Goal: Transaction & Acquisition: Purchase product/service

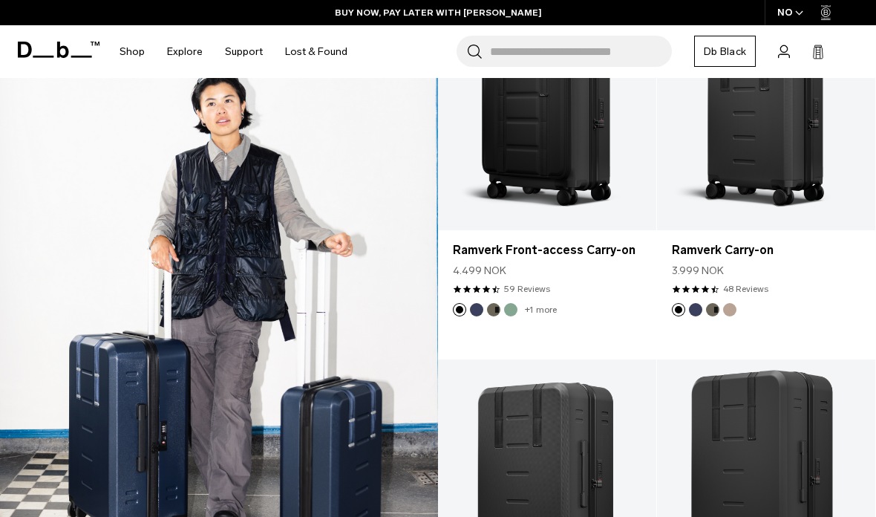
scroll to position [1099, 0]
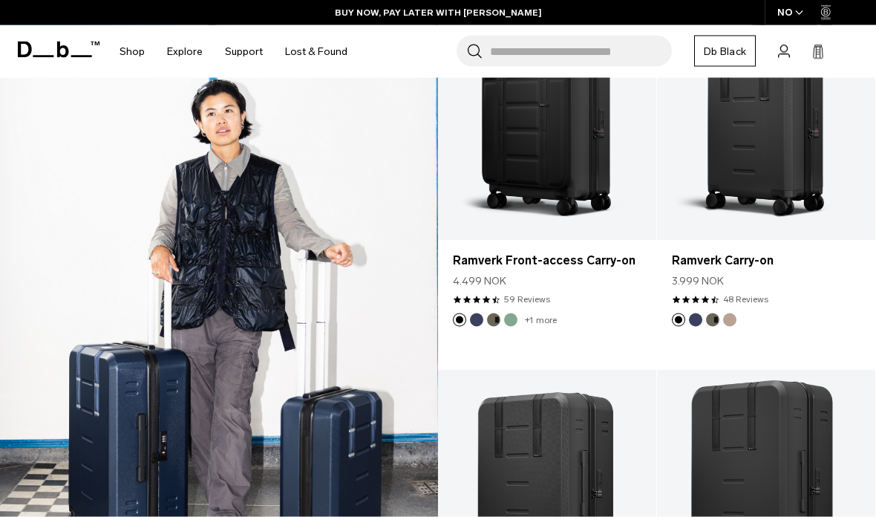
click at [794, 22] on div "NO" at bounding box center [791, 12] width 52 height 25
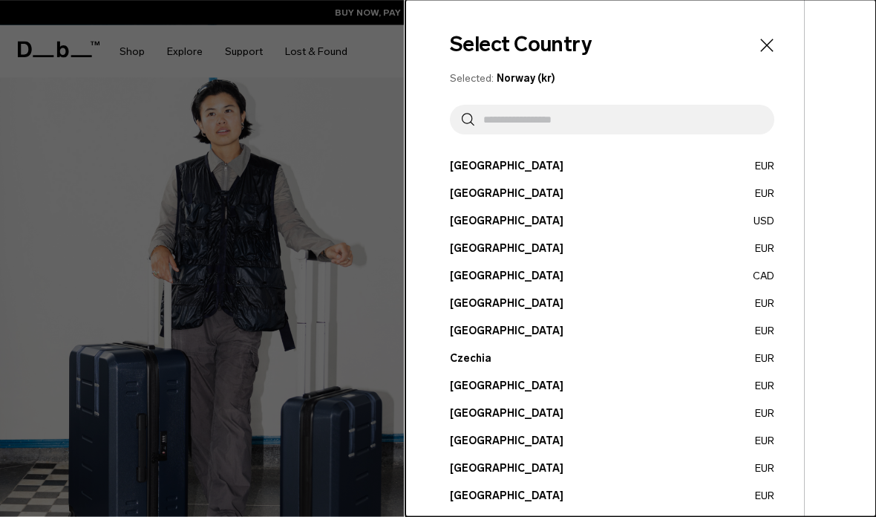
scroll to position [1100, 0]
click at [481, 467] on button "France EUR" at bounding box center [612, 469] width 325 height 16
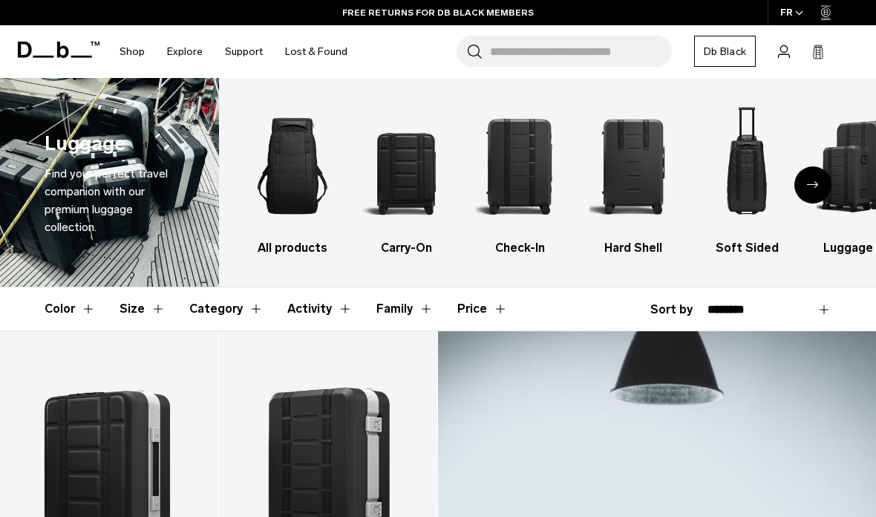
click at [424, 177] on img "2 / 6" at bounding box center [406, 165] width 88 height 131
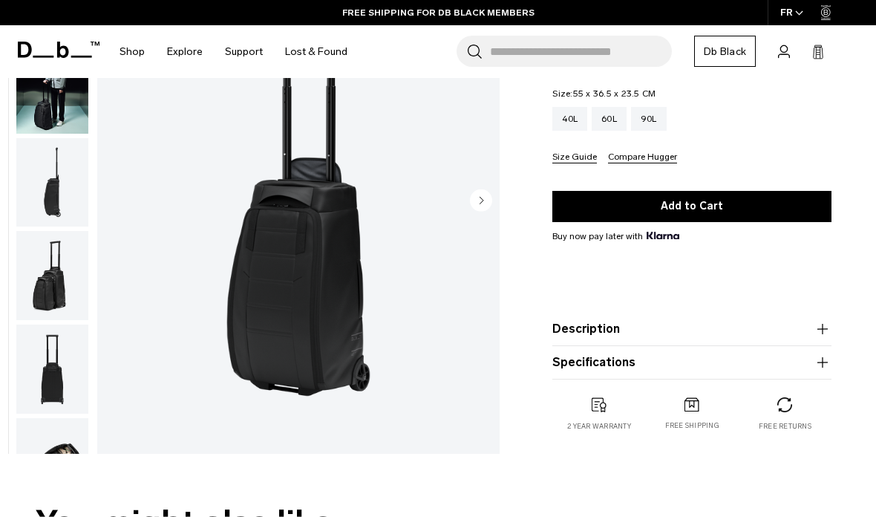
scroll to position [186, 0]
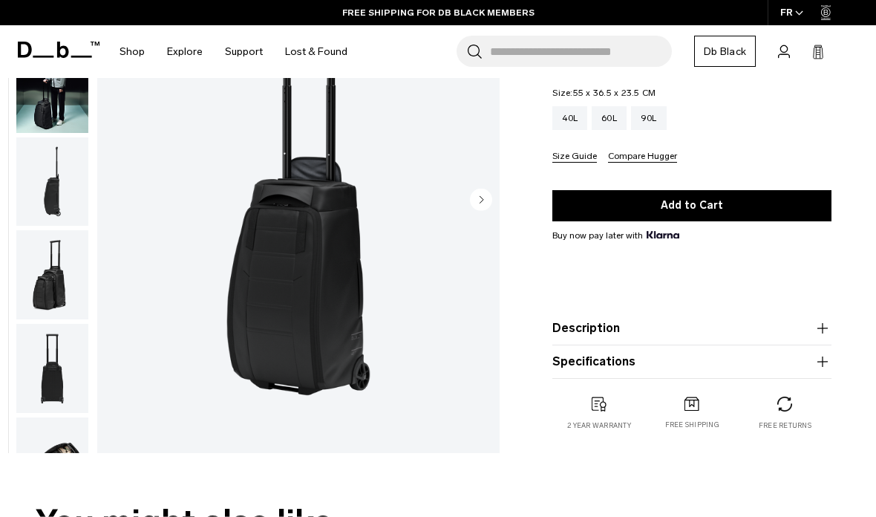
click at [488, 196] on circle "Next slide" at bounding box center [481, 199] width 22 height 22
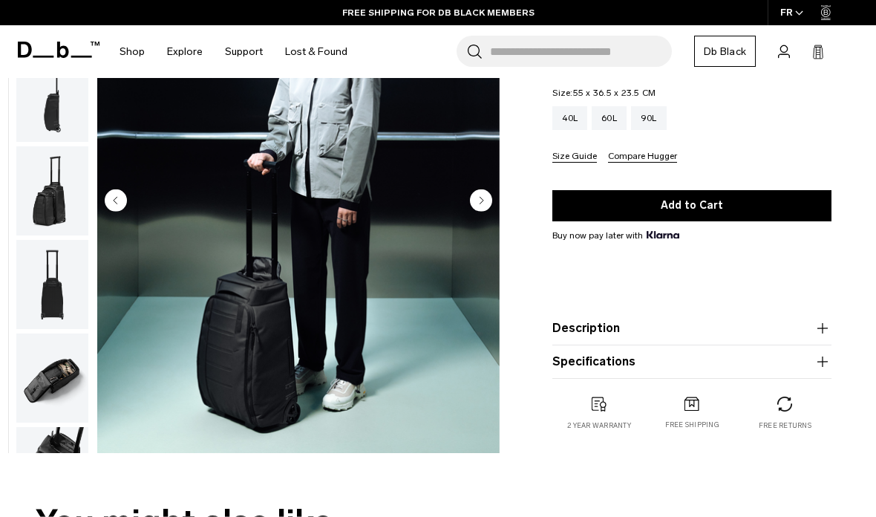
scroll to position [94, 0]
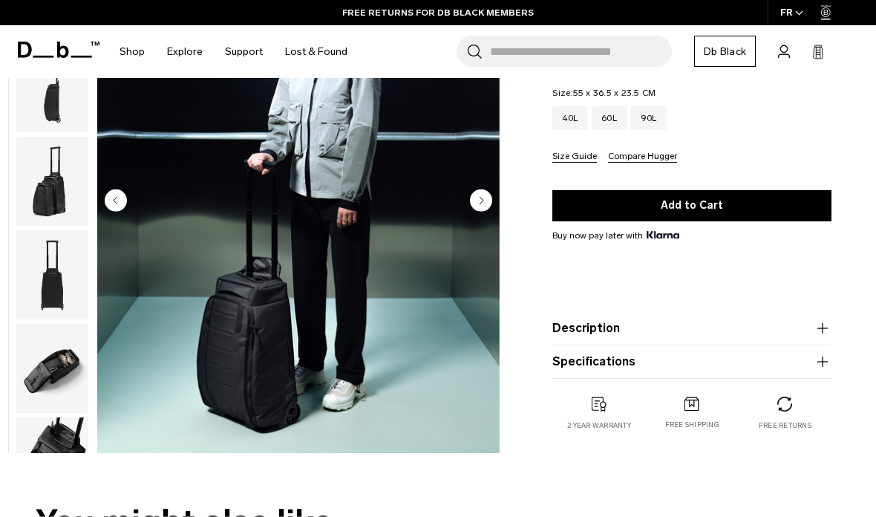
click at [489, 200] on circle "Next slide" at bounding box center [481, 200] width 22 height 22
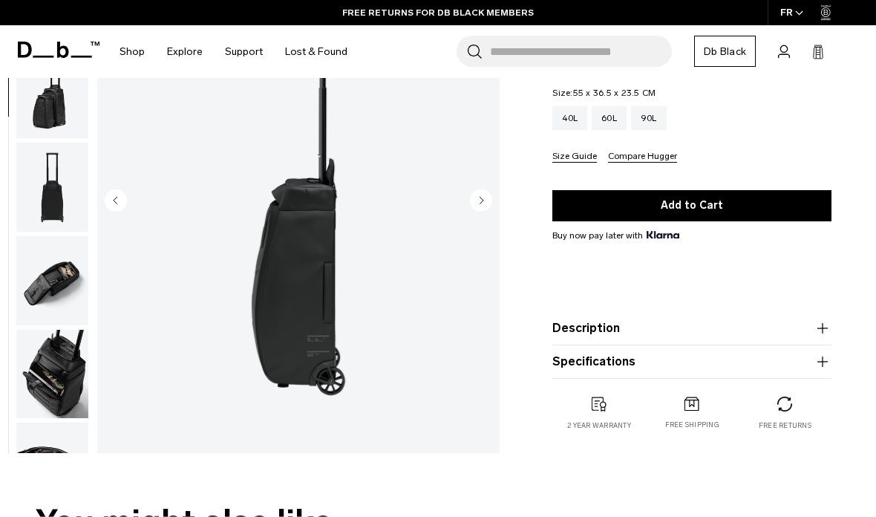
scroll to position [189, 0]
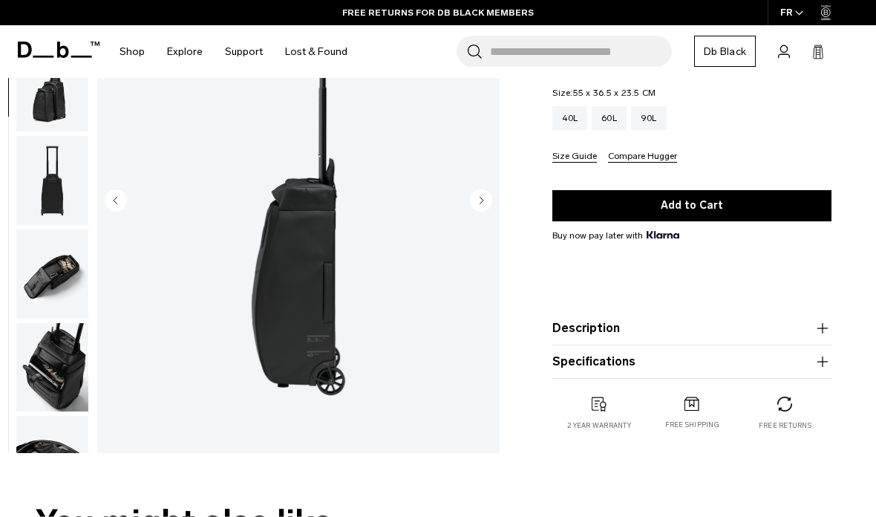
click at [487, 200] on circle "Next slide" at bounding box center [481, 200] width 22 height 22
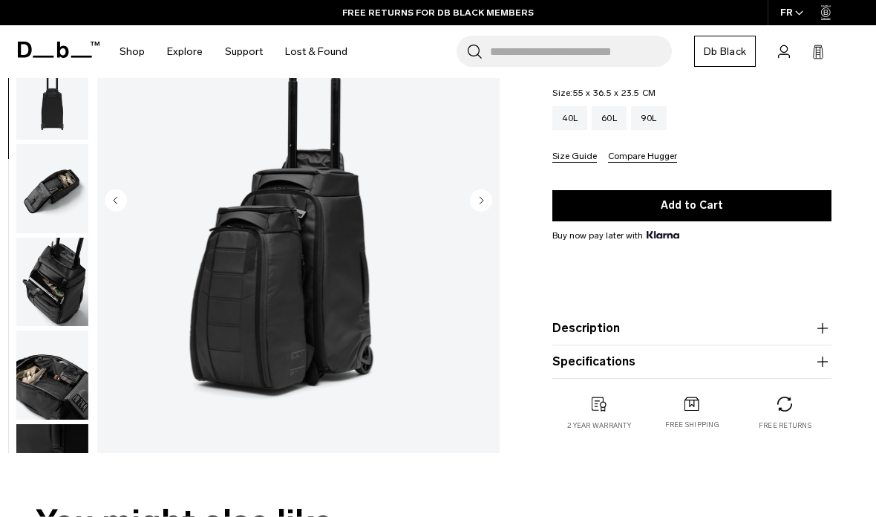
scroll to position [284, 0]
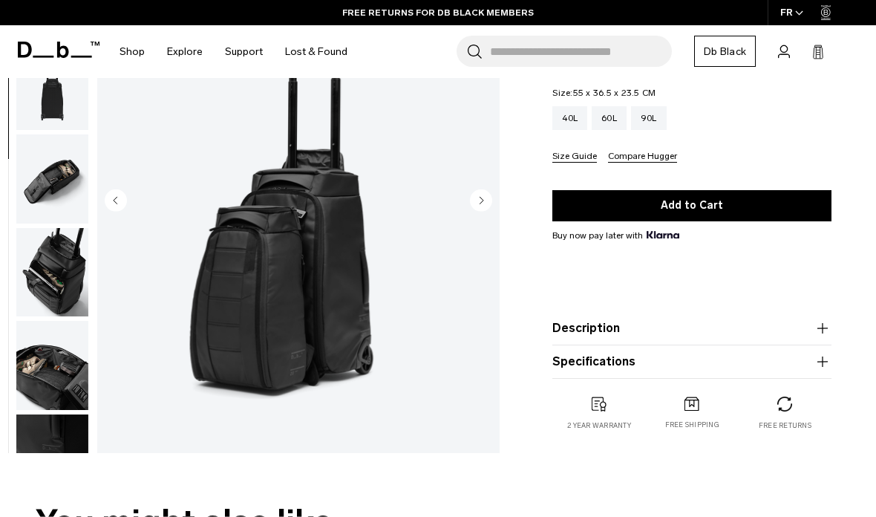
click at [499, 196] on img "4 / 11" at bounding box center [298, 201] width 402 height 503
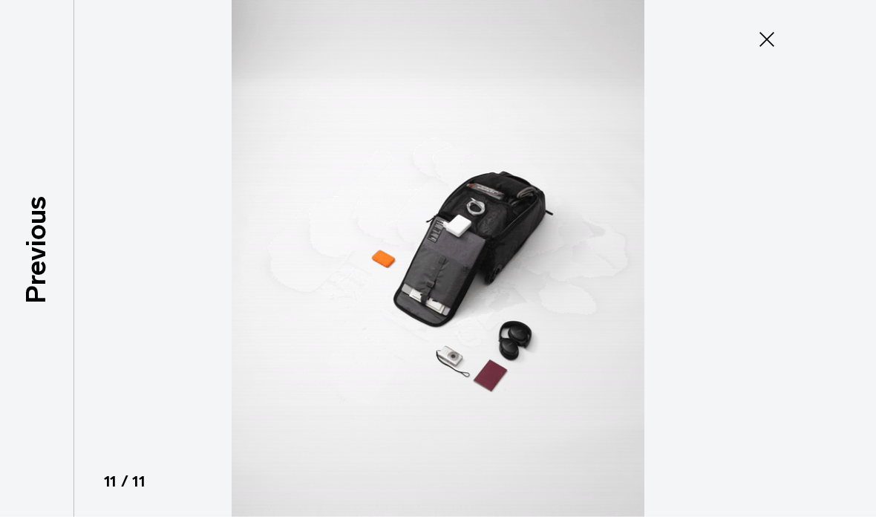
click at [771, 36] on icon at bounding box center [767, 39] width 15 height 15
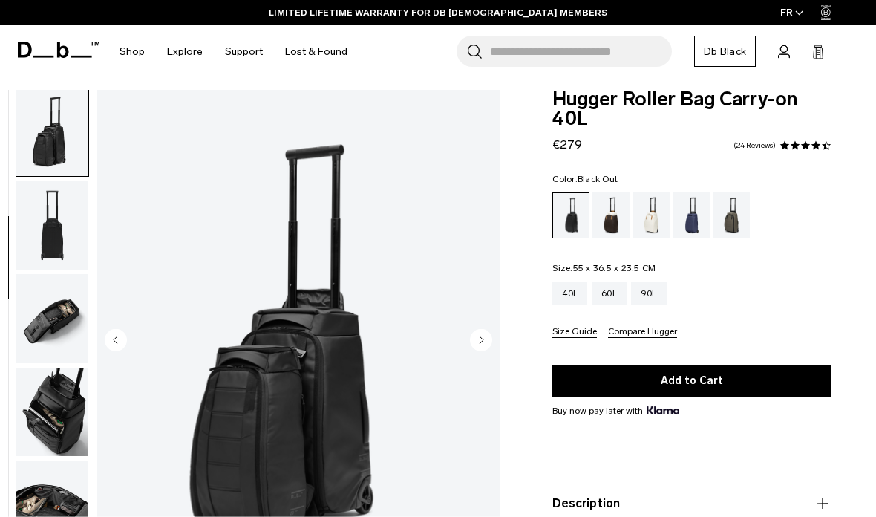
scroll to position [89, 0]
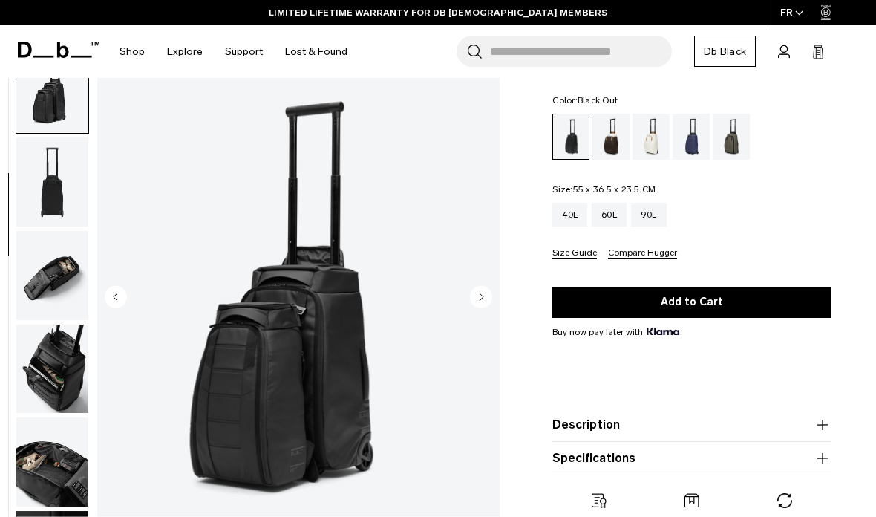
click at [686, 465] on button "Specifications" at bounding box center [691, 458] width 279 height 18
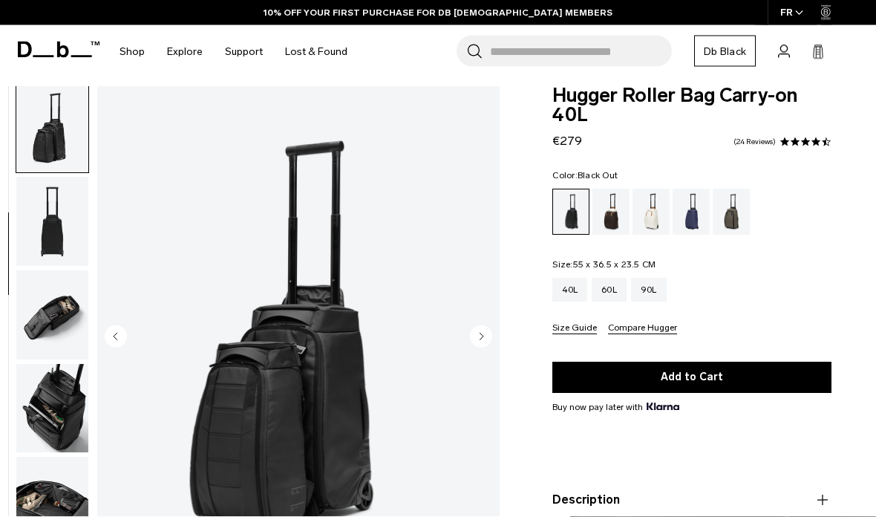
scroll to position [0, 0]
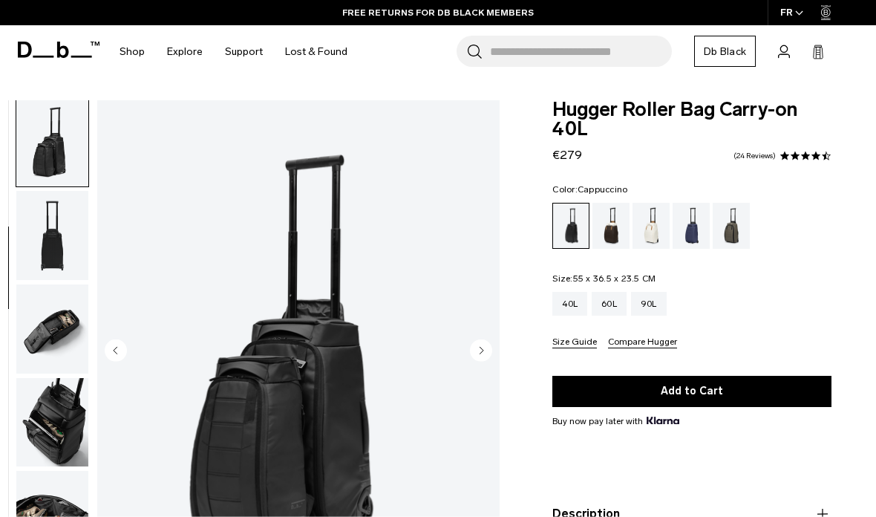
click at [610, 234] on div "Cappuccino" at bounding box center [612, 226] width 38 height 46
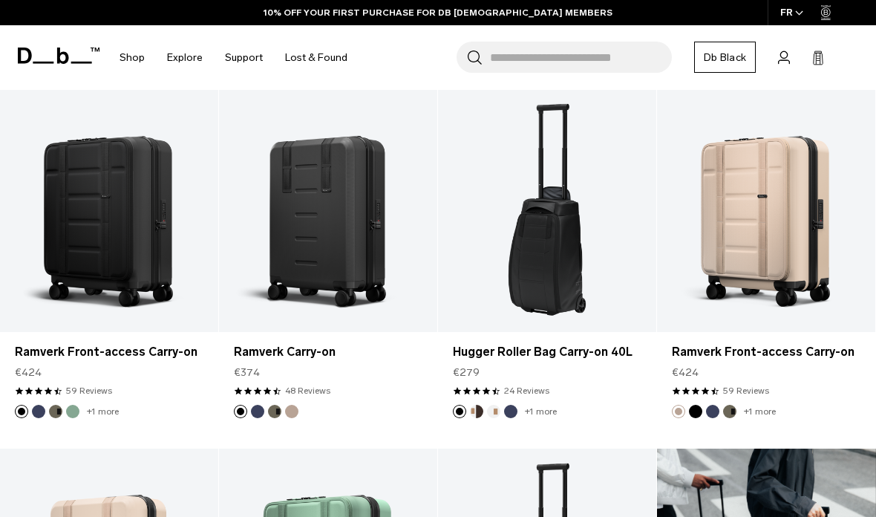
scroll to position [630, 0]
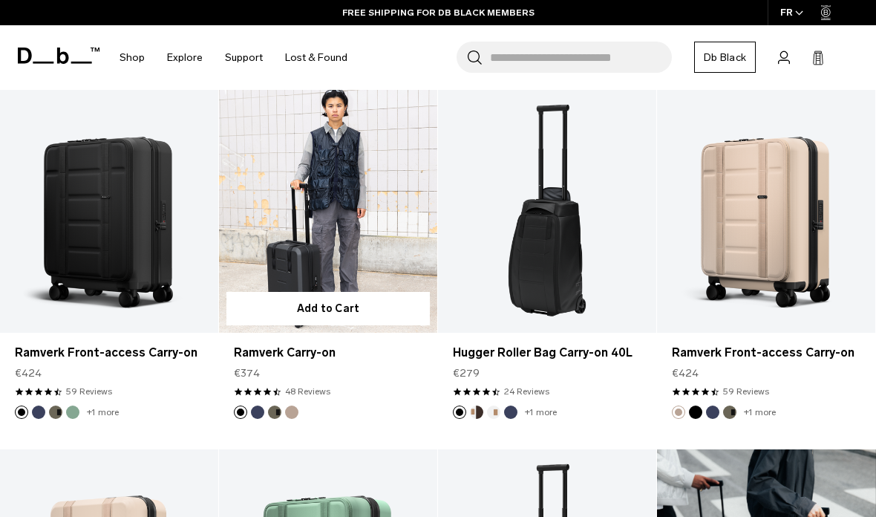
click at [330, 351] on link "Ramverk Carry-on" at bounding box center [328, 353] width 189 height 18
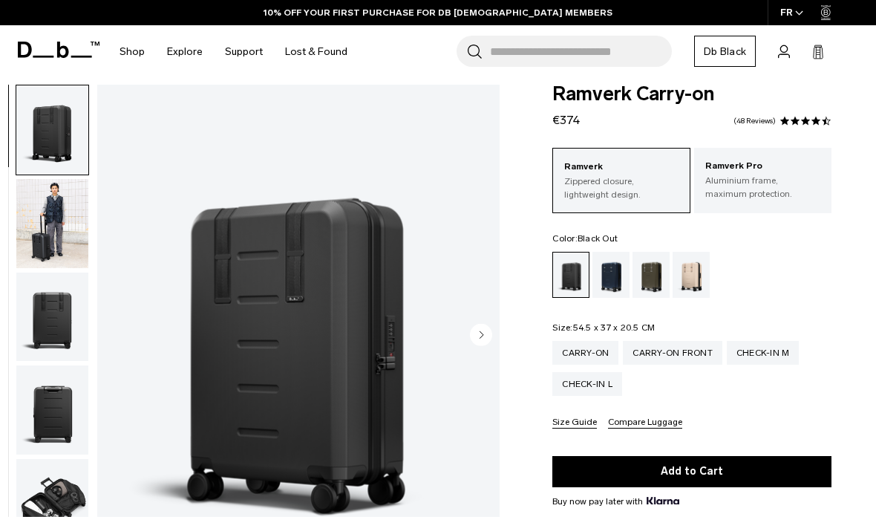
scroll to position [18, 0]
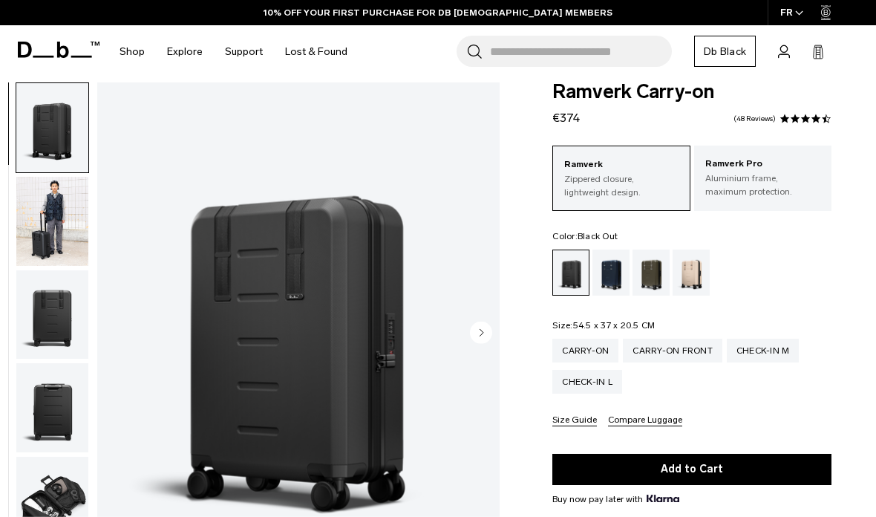
click at [485, 341] on circle "Next slide" at bounding box center [481, 332] width 22 height 22
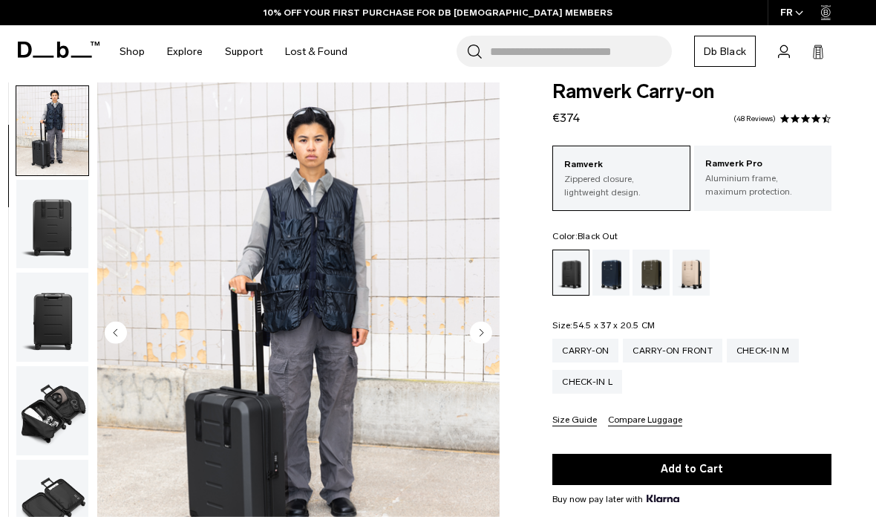
scroll to position [94, 0]
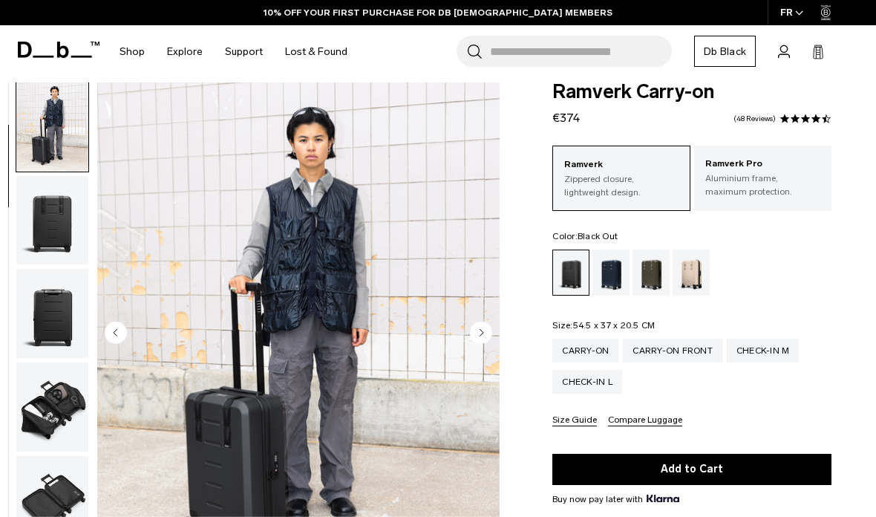
click at [489, 331] on circle "Next slide" at bounding box center [481, 332] width 22 height 22
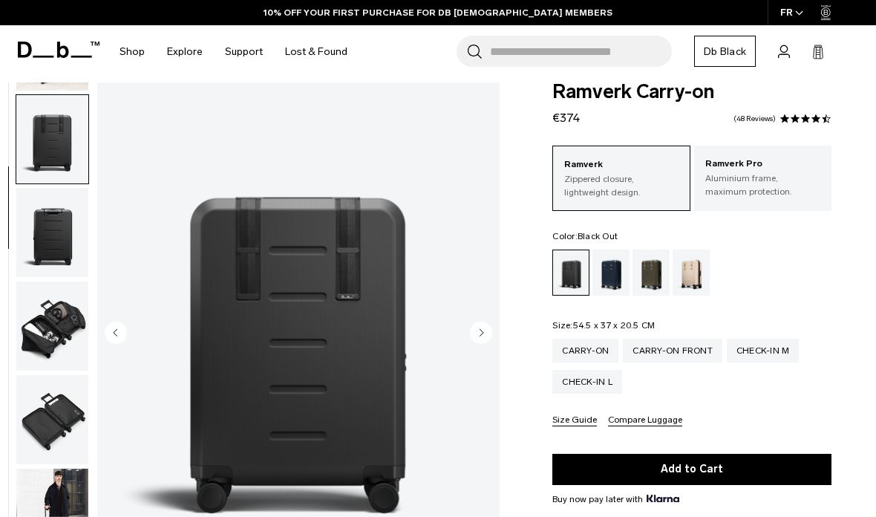
scroll to position [189, 0]
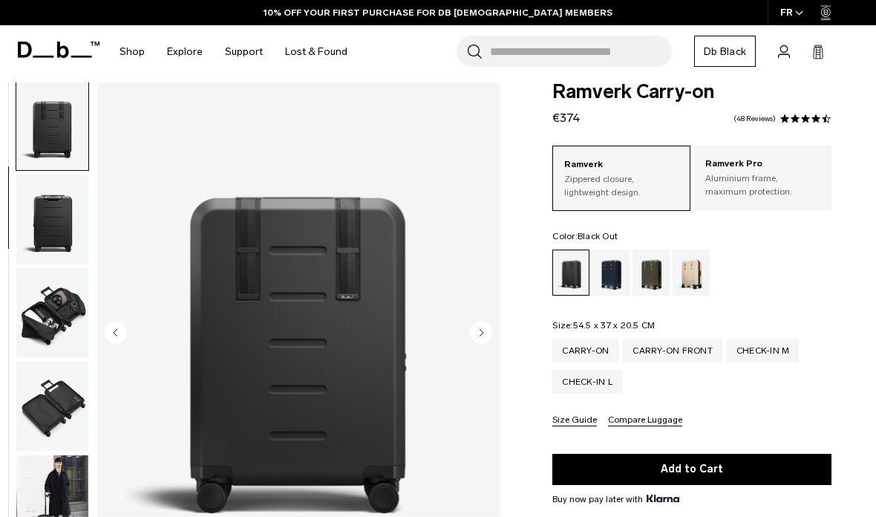
click at [493, 328] on img "3 / 11" at bounding box center [298, 333] width 402 height 503
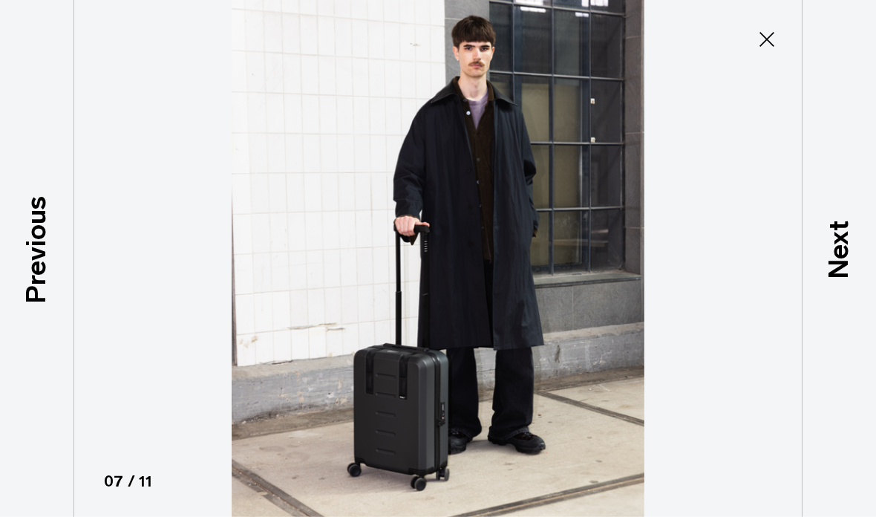
click at [850, 278] on p "Next" at bounding box center [839, 249] width 40 height 59
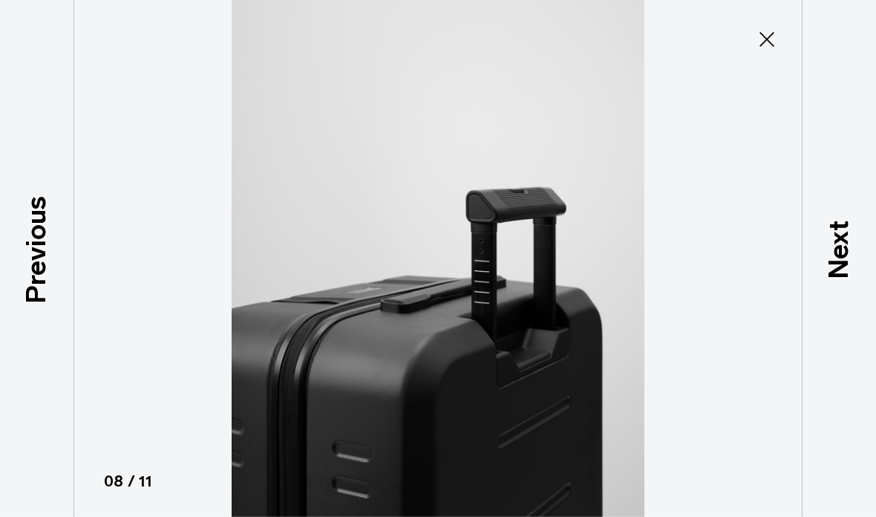
click at [854, 275] on p "Next" at bounding box center [839, 249] width 40 height 59
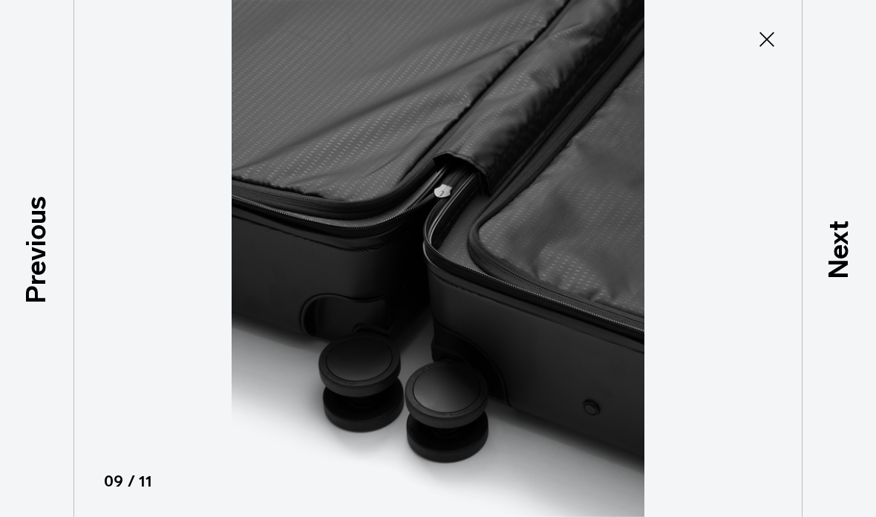
click at [852, 278] on p "Next" at bounding box center [839, 249] width 40 height 59
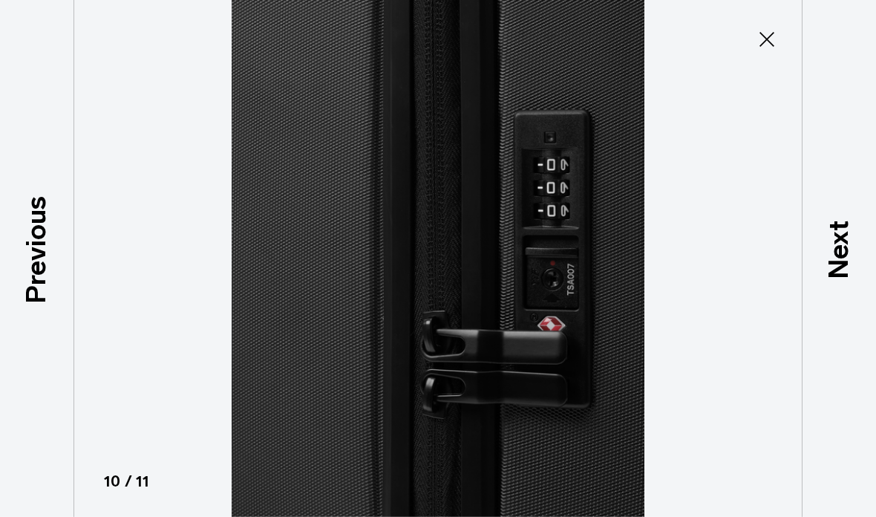
click at [847, 278] on p "Next" at bounding box center [839, 249] width 40 height 59
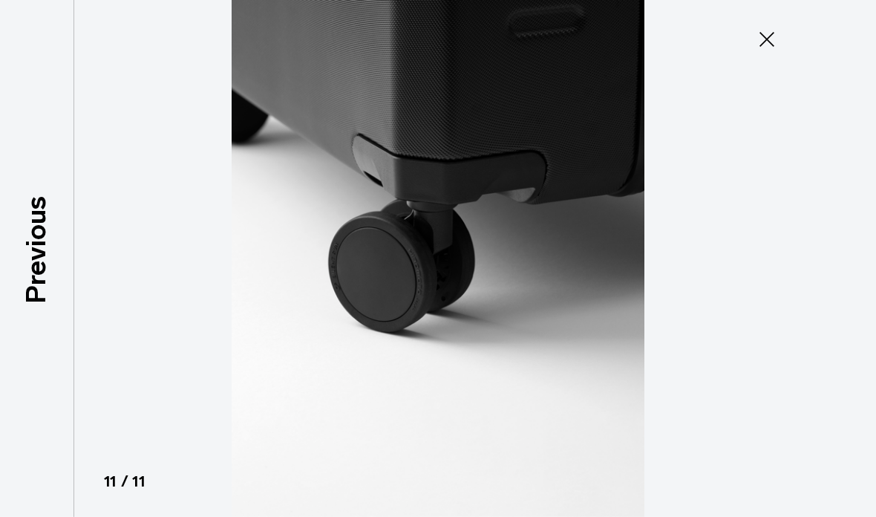
click at [850, 287] on div at bounding box center [438, 258] width 876 height 517
click at [849, 289] on div at bounding box center [438, 258] width 876 height 517
click at [768, 53] on button "Close" at bounding box center [767, 39] width 49 height 31
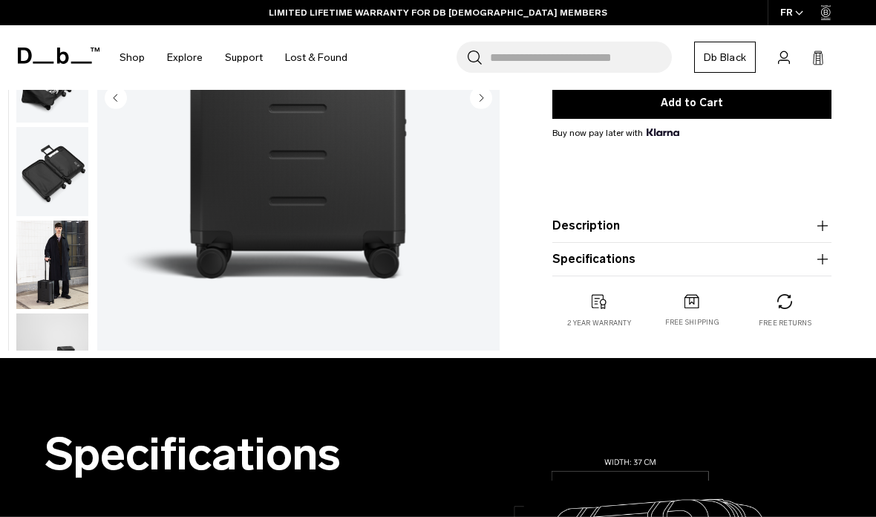
scroll to position [385, 0]
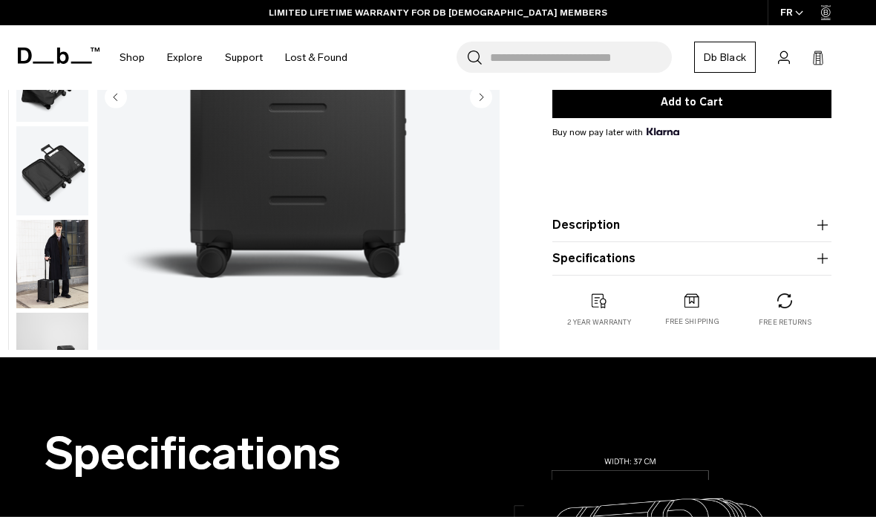
click at [645, 266] on button "Specifications" at bounding box center [691, 259] width 279 height 18
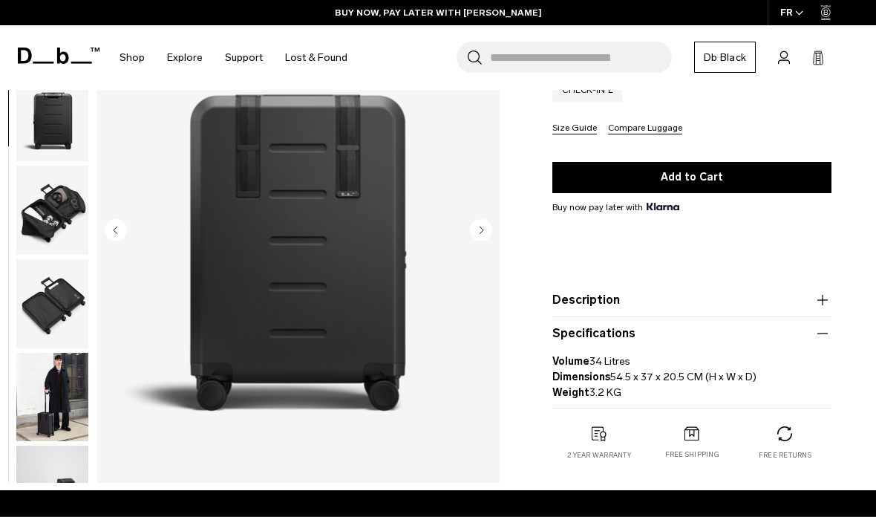
scroll to position [0, 0]
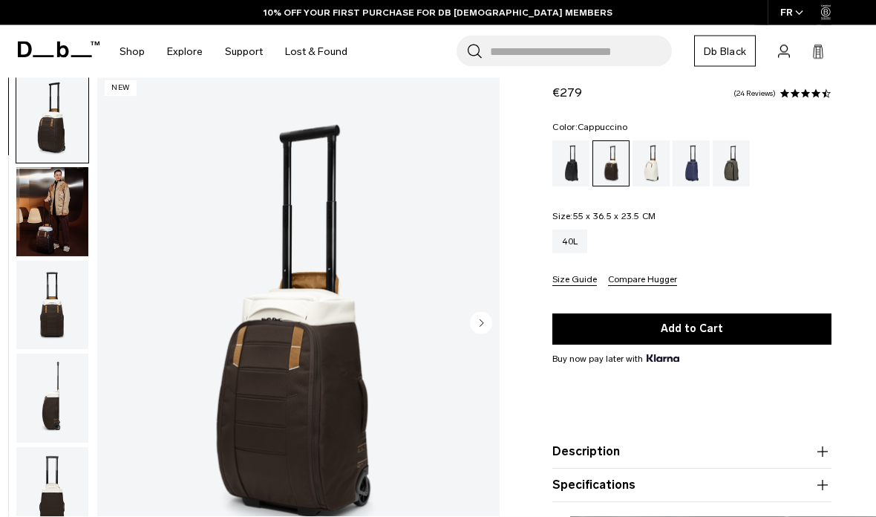
scroll to position [65, 0]
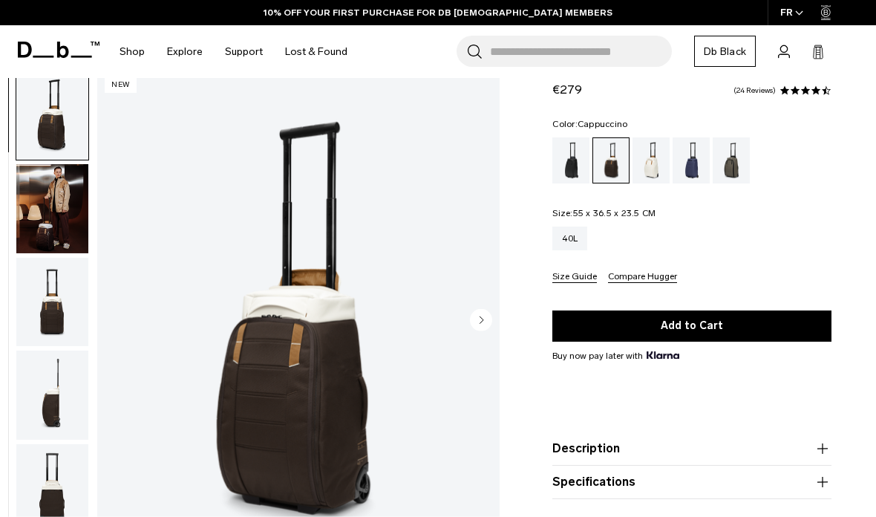
click at [481, 323] on circle "Next slide" at bounding box center [481, 319] width 22 height 22
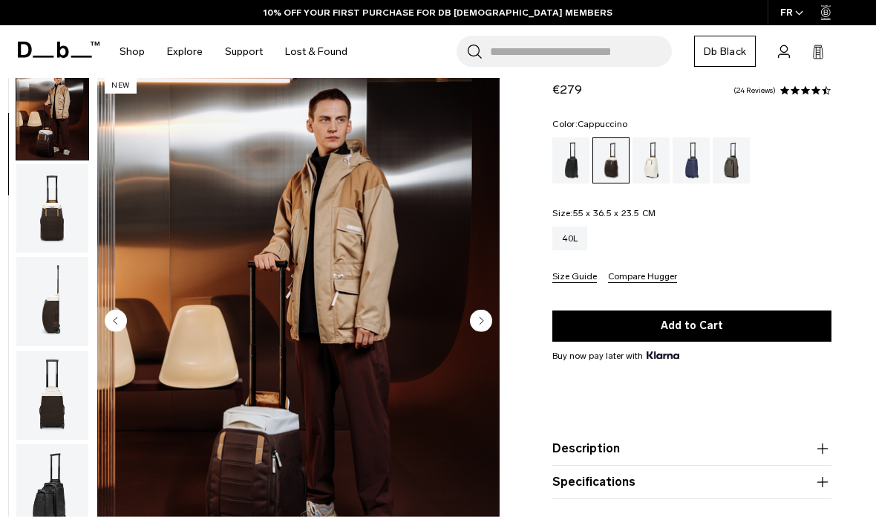
click at [475, 319] on circle "Next slide" at bounding box center [481, 320] width 22 height 22
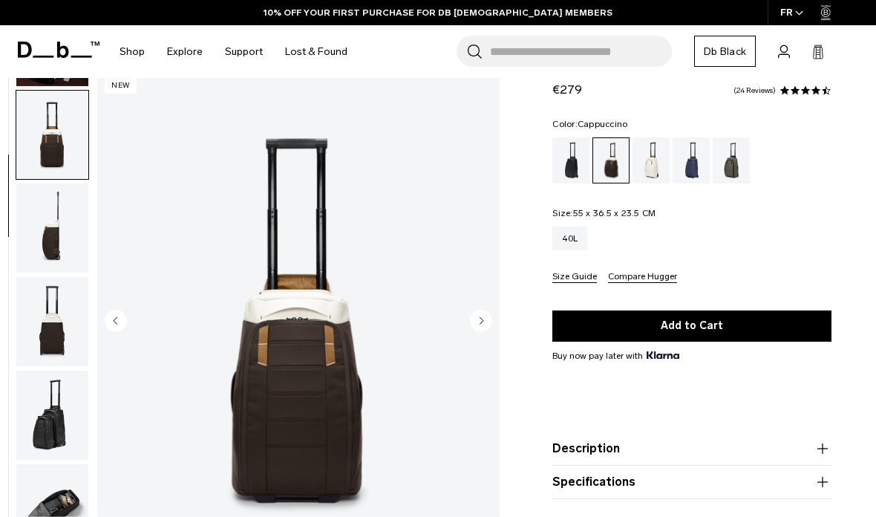
scroll to position [189, 0]
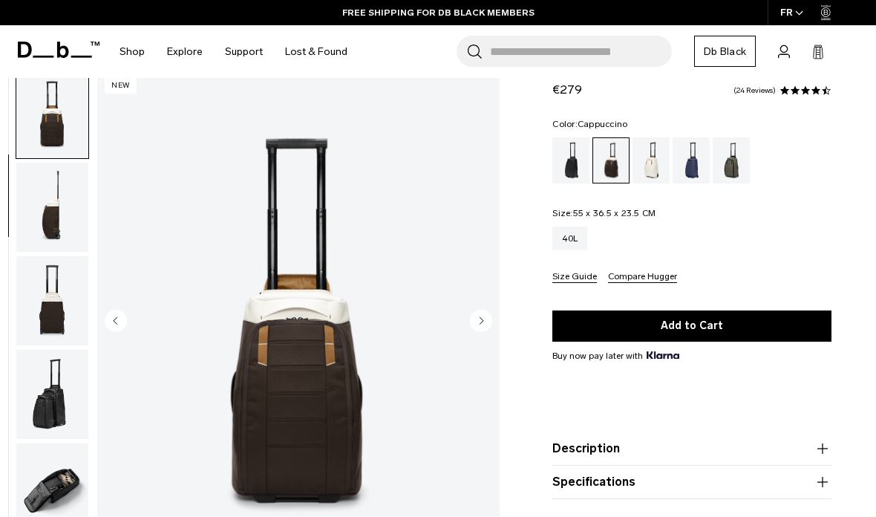
click at [494, 322] on img "3 / 11" at bounding box center [298, 322] width 402 height 503
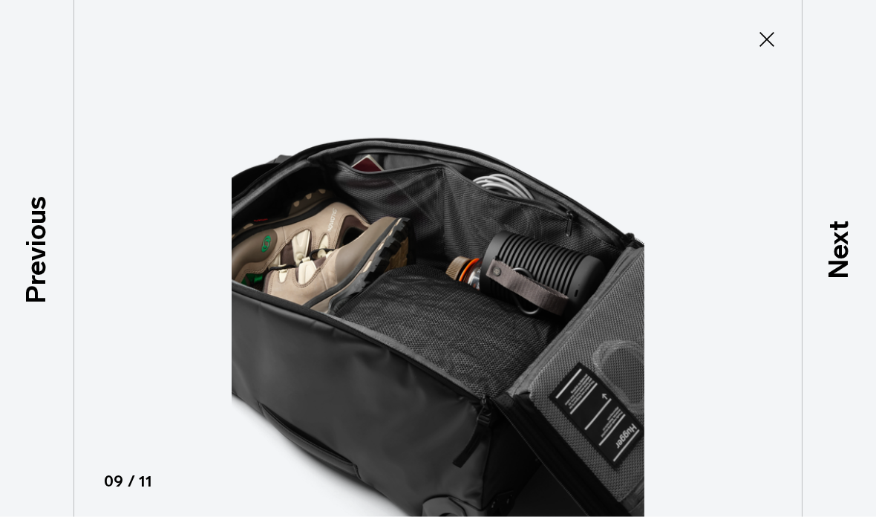
click at [734, 22] on img at bounding box center [438, 258] width 668 height 517
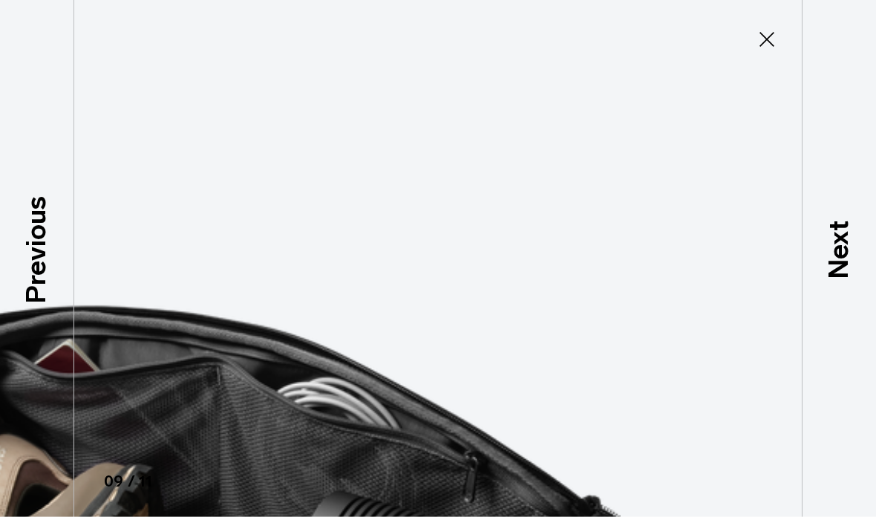
scroll to position [65, 0]
click at [772, 43] on icon at bounding box center [767, 39] width 24 height 24
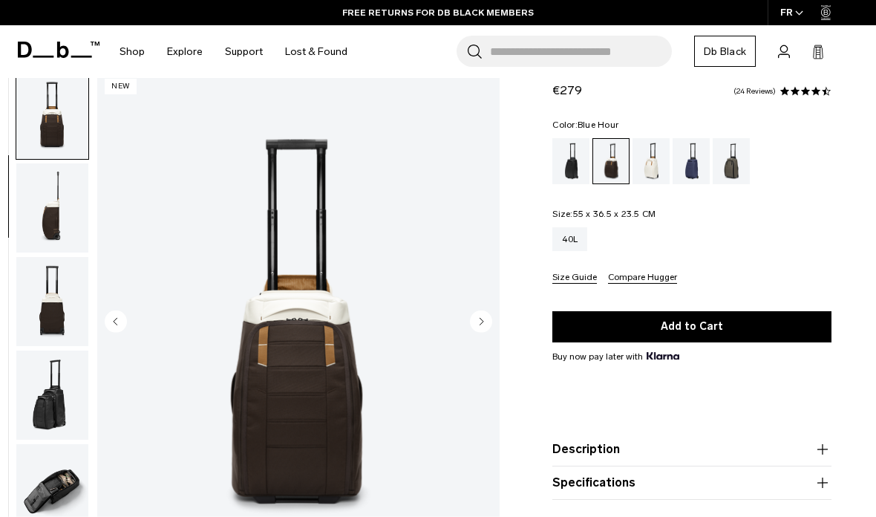
click at [686, 178] on div "Blue Hour" at bounding box center [692, 161] width 38 height 46
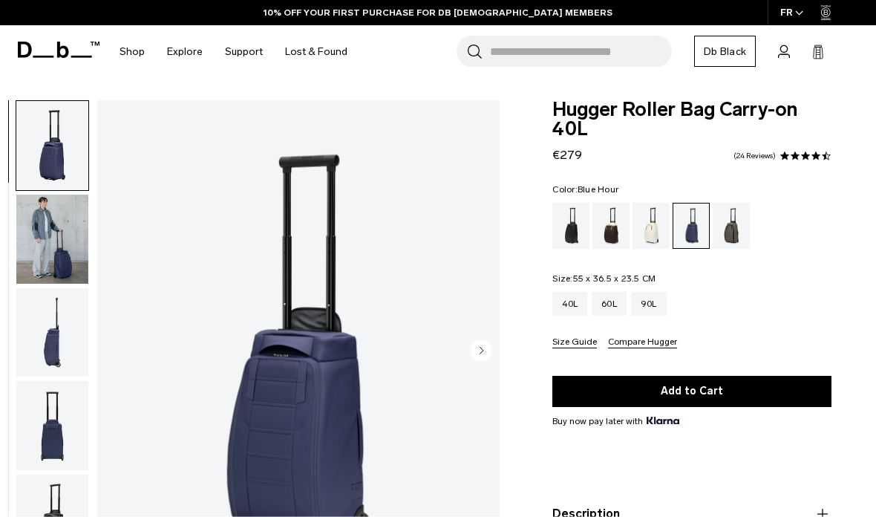
scroll to position [71, 0]
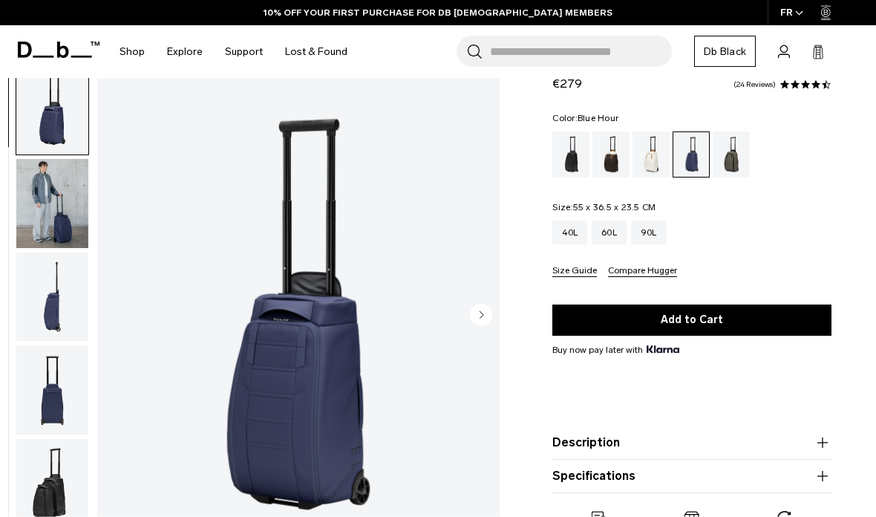
click at [84, 203] on img "button" at bounding box center [52, 202] width 72 height 89
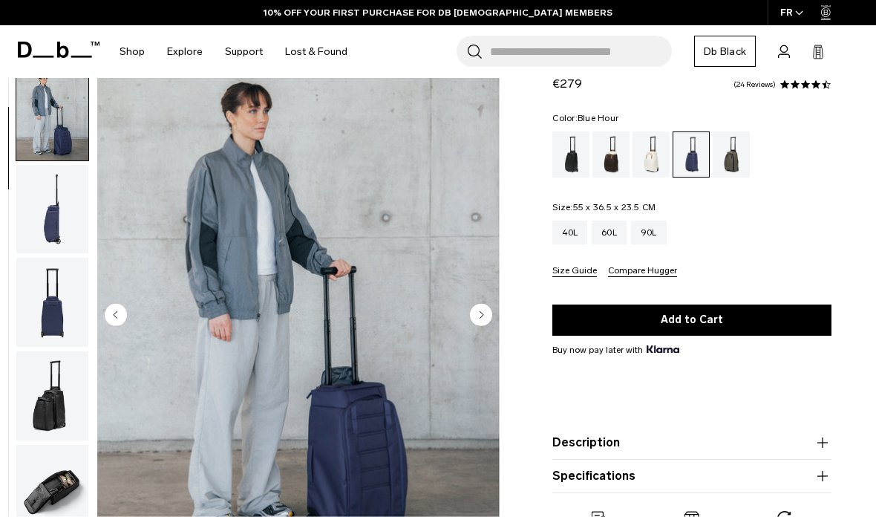
scroll to position [94, 0]
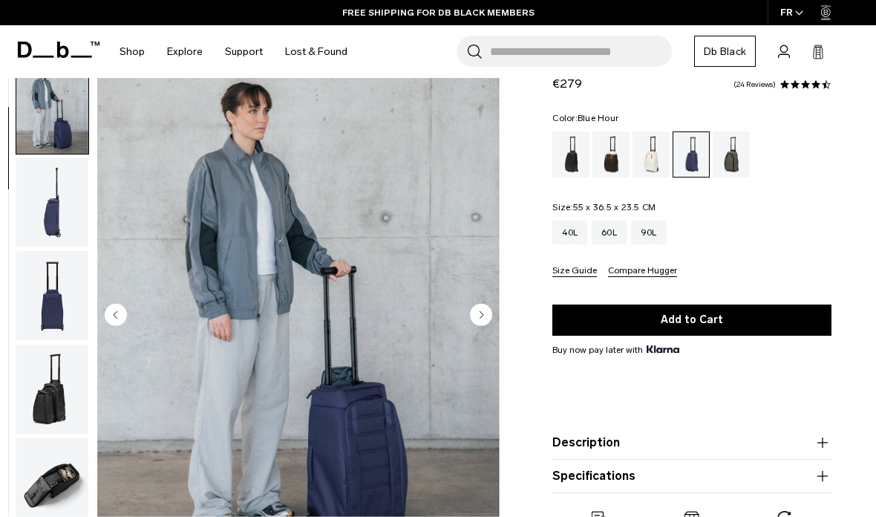
click at [721, 146] on div "Forest Green" at bounding box center [732, 154] width 38 height 46
